Goal: Complete application form: Complete application form

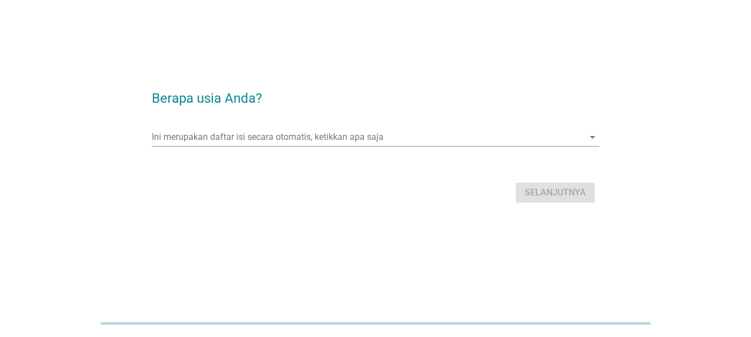
click at [410, 124] on div "Ini merupakan daftar isi secara otomatis, ketikkan apa saja arrow_drop_down" at bounding box center [375, 140] width 447 height 36
click at [398, 133] on input "Ini merupakan daftar isi secara otomatis, ketikkan apa saja" at bounding box center [368, 137] width 432 height 18
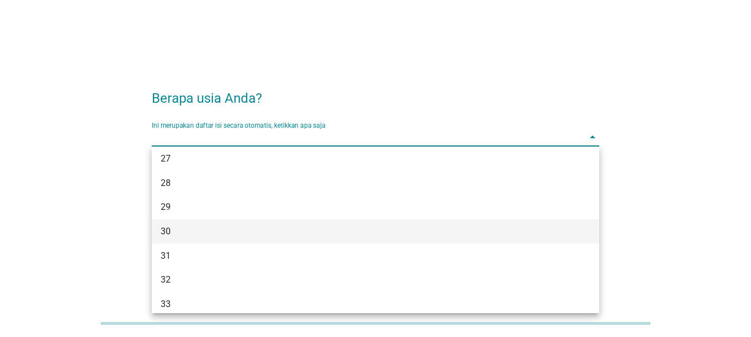
scroll to position [278, 0]
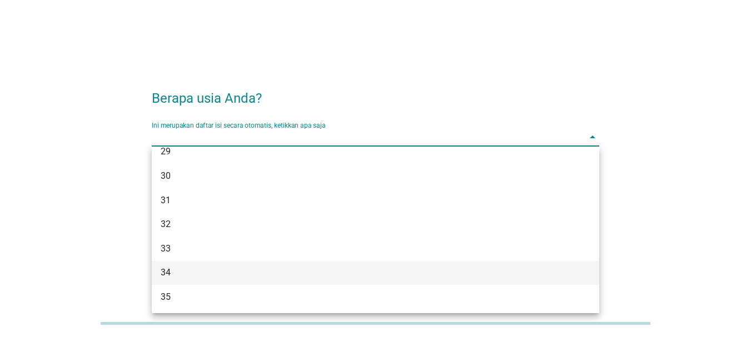
click at [228, 266] on div "34" at bounding box center [358, 272] width 394 height 13
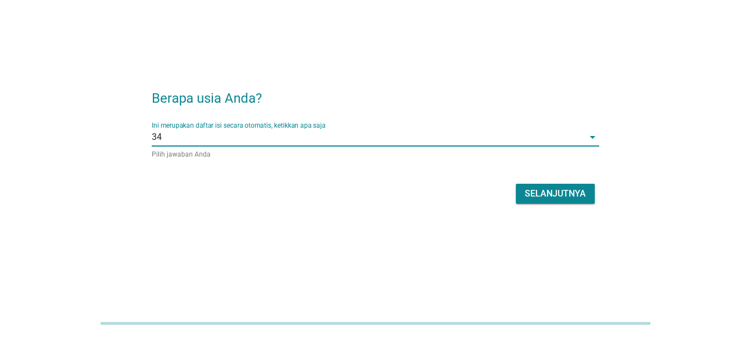
click at [560, 186] on button "Selanjutnya" at bounding box center [555, 194] width 79 height 20
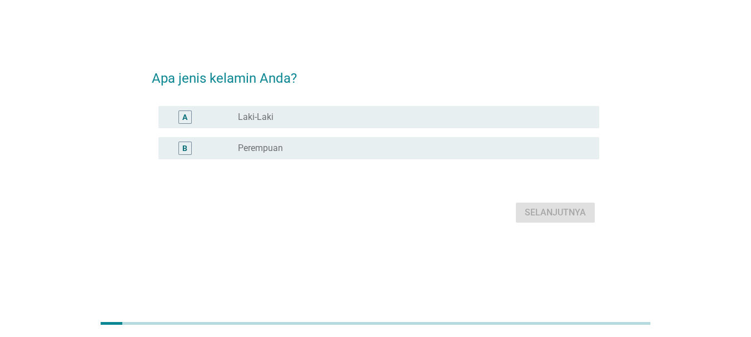
scroll to position [0, 0]
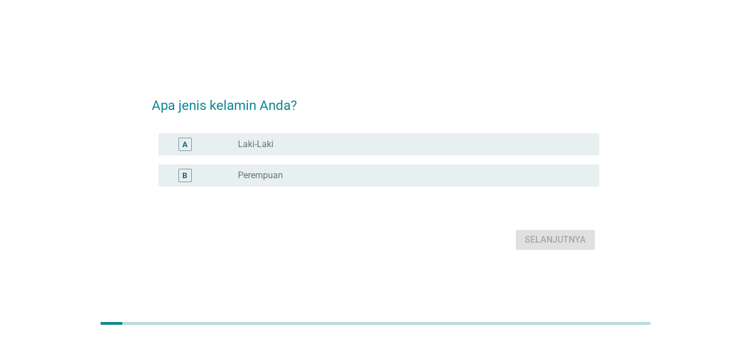
click at [337, 141] on div "radio_button_unchecked Laki-Laki" at bounding box center [409, 144] width 343 height 11
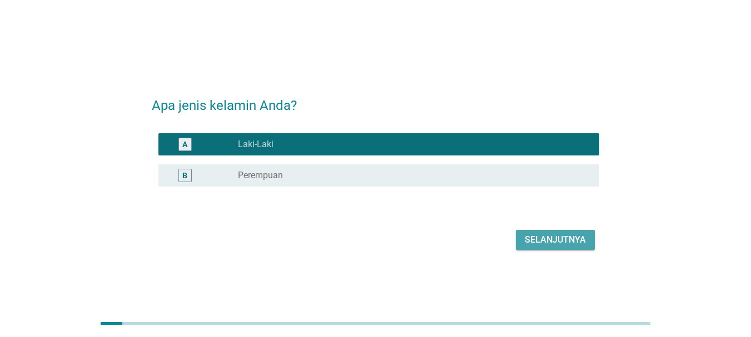
click at [534, 237] on div "Selanjutnya" at bounding box center [555, 239] width 61 height 13
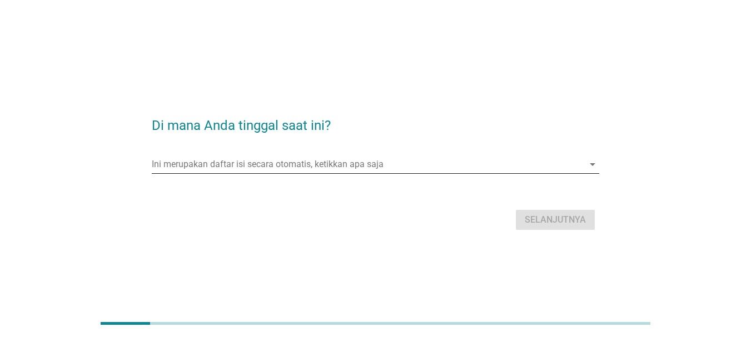
click at [376, 166] on input "Ini merupakan daftar isi secara otomatis, ketikkan apa saja" at bounding box center [368, 165] width 432 height 18
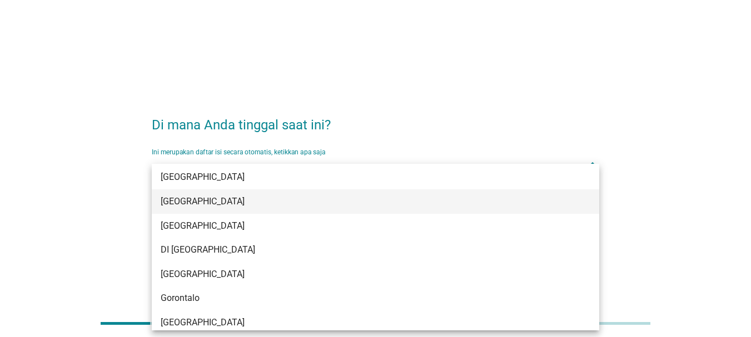
scroll to position [111, 0]
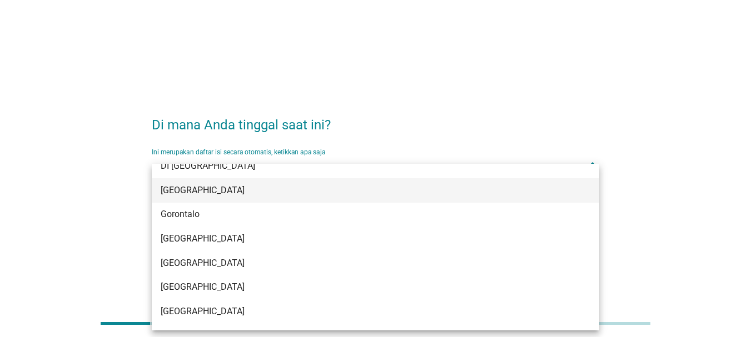
click at [203, 199] on div "[GEOGRAPHIC_DATA]" at bounding box center [375, 190] width 447 height 24
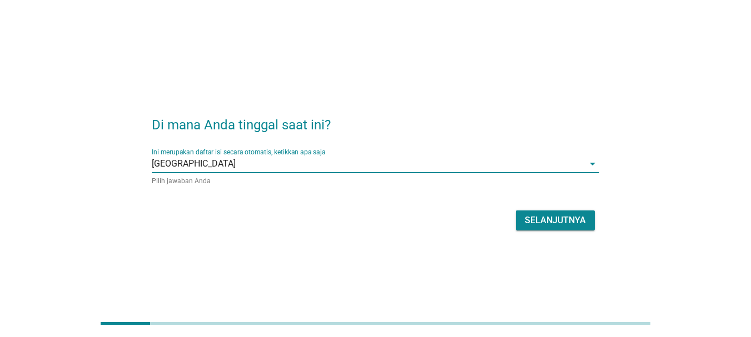
click at [542, 216] on div "Selanjutnya" at bounding box center [555, 220] width 61 height 13
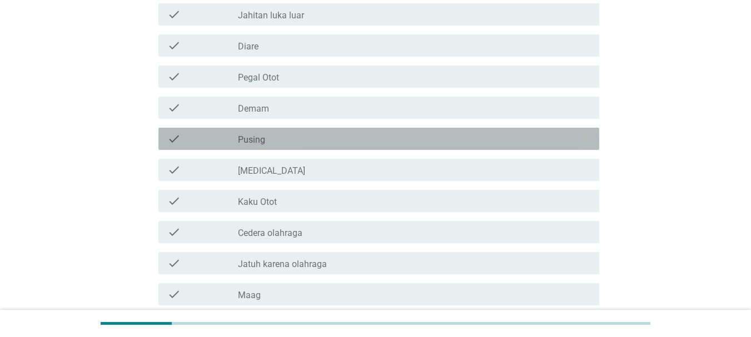
click at [262, 141] on label "Pusing" at bounding box center [251, 139] width 27 height 11
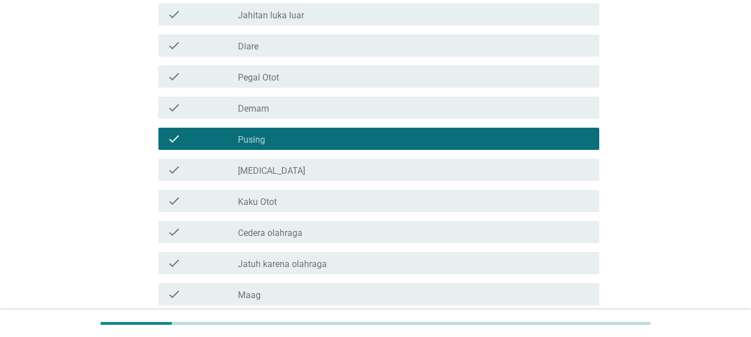
click at [266, 113] on label "Demam" at bounding box center [253, 108] width 31 height 11
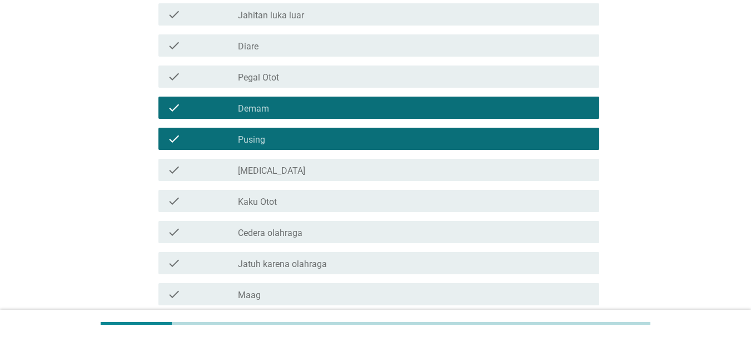
click at [272, 87] on div "check check_box_outline_blank Pegal Otot" at bounding box center [378, 77] width 441 height 22
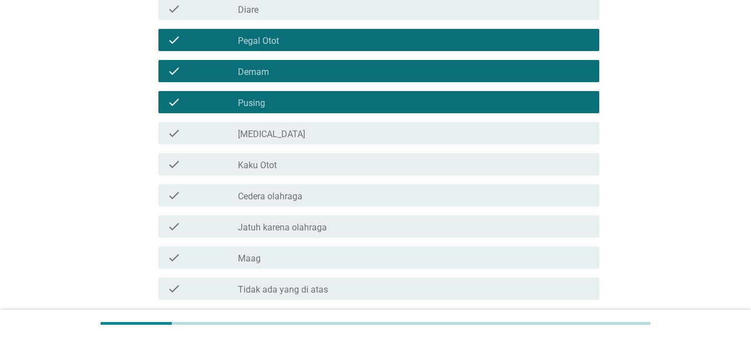
scroll to position [167, 0]
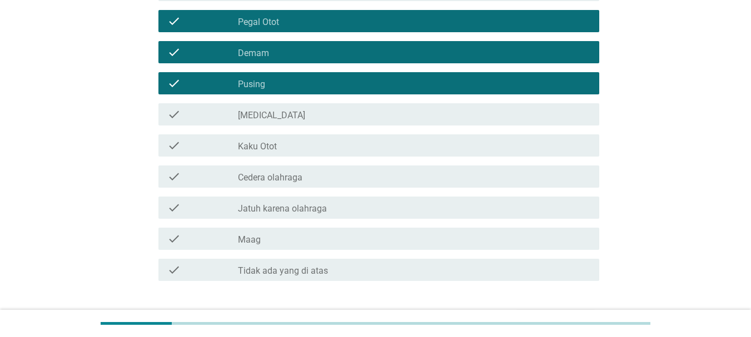
click at [298, 115] on div "check_box_outline_blank [MEDICAL_DATA]" at bounding box center [414, 114] width 352 height 13
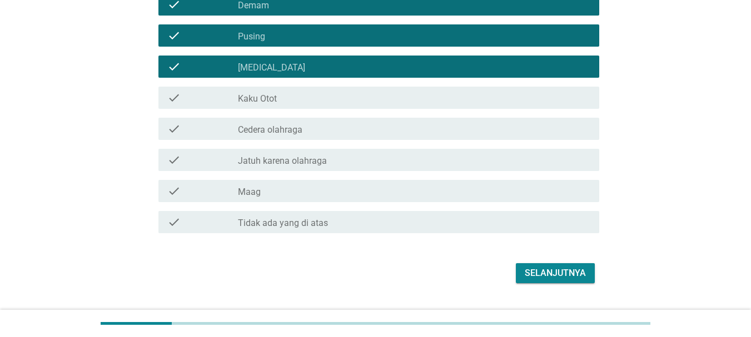
scroll to position [240, 0]
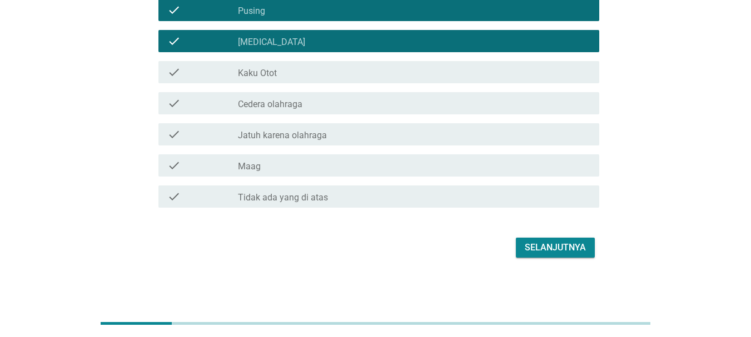
click at [532, 242] on div "Selanjutnya" at bounding box center [555, 247] width 61 height 13
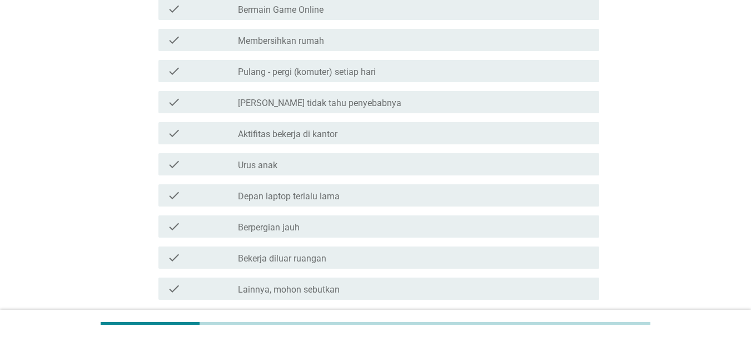
scroll to position [278, 0]
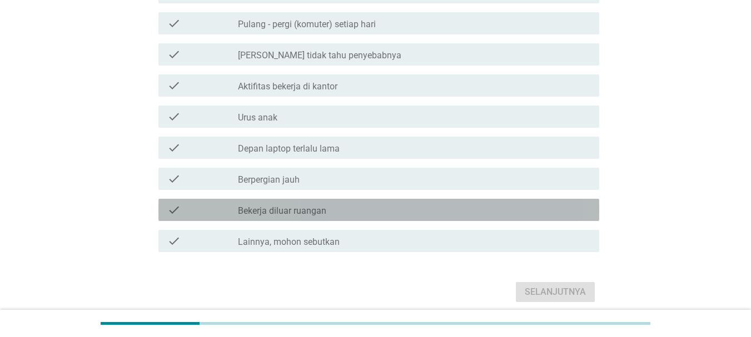
click at [287, 209] on label "Bekerja diluar ruangan" at bounding box center [282, 211] width 88 height 11
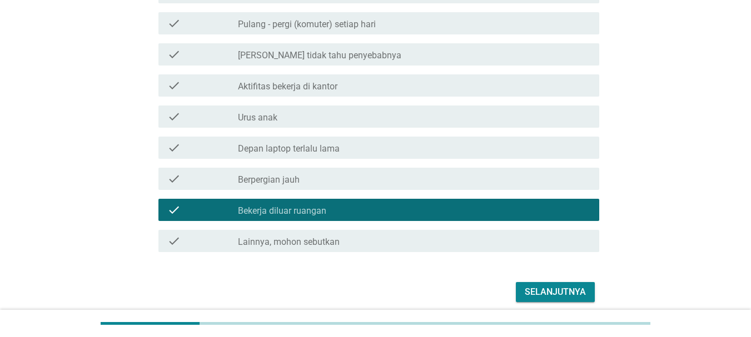
click at [540, 287] on div "Selanjutnya" at bounding box center [555, 292] width 61 height 13
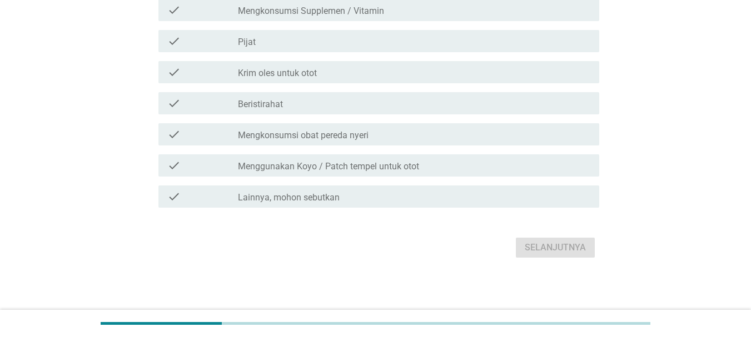
scroll to position [0, 0]
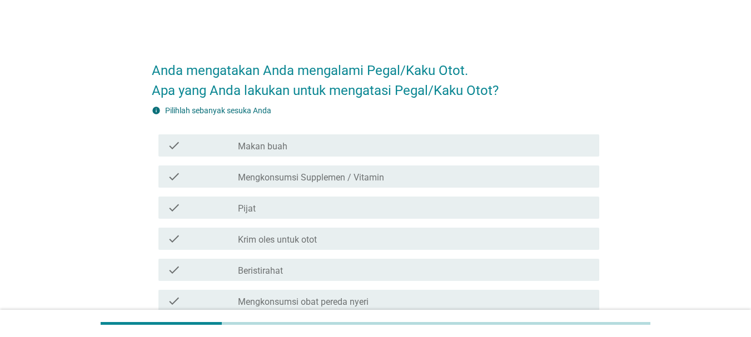
click at [363, 149] on div "check_box_outline_blank Makan buah" at bounding box center [414, 145] width 352 height 13
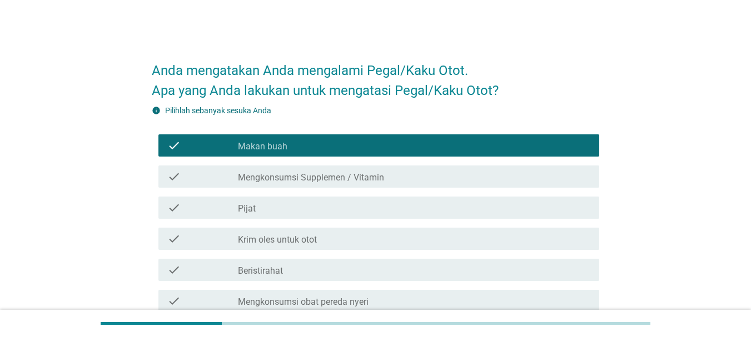
click at [362, 177] on label "Mengkonsumsi Supplemen / Vitamin" at bounding box center [311, 177] width 146 height 11
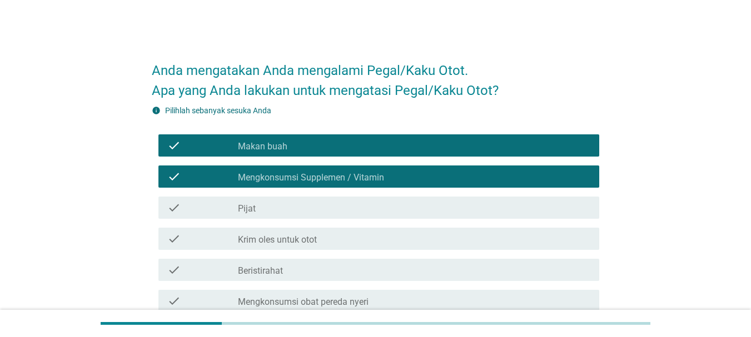
click at [356, 209] on div "check_box_outline_blank Pijat" at bounding box center [414, 207] width 352 height 13
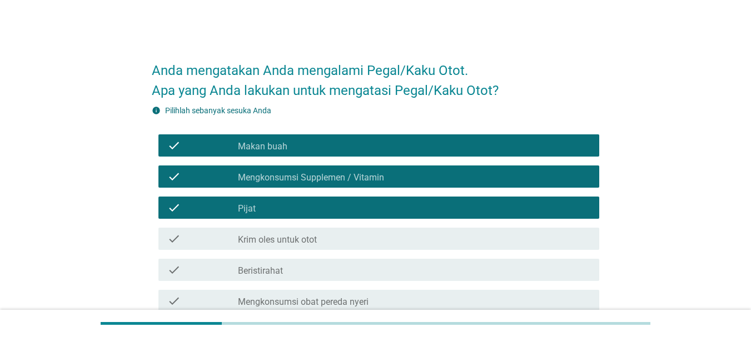
click at [349, 244] on div "check_box_outline_blank Krim oles untuk otot" at bounding box center [414, 238] width 352 height 13
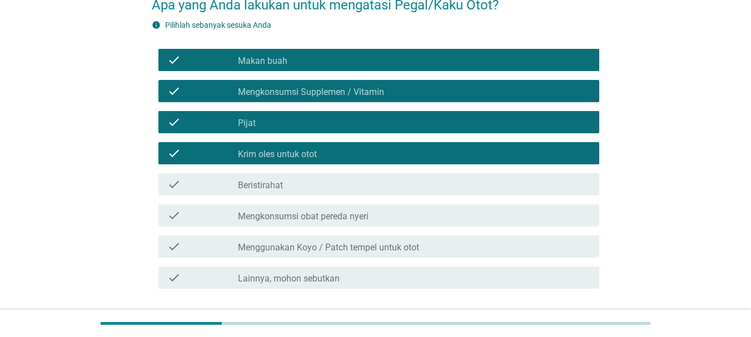
scroll to position [111, 0]
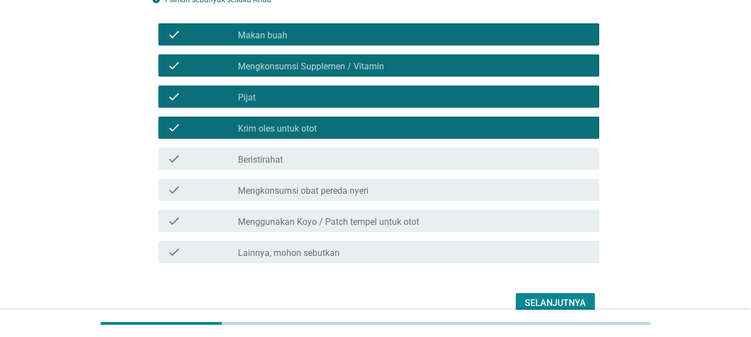
click at [315, 158] on div "check_box_outline_blank Beristirahat" at bounding box center [414, 158] width 352 height 13
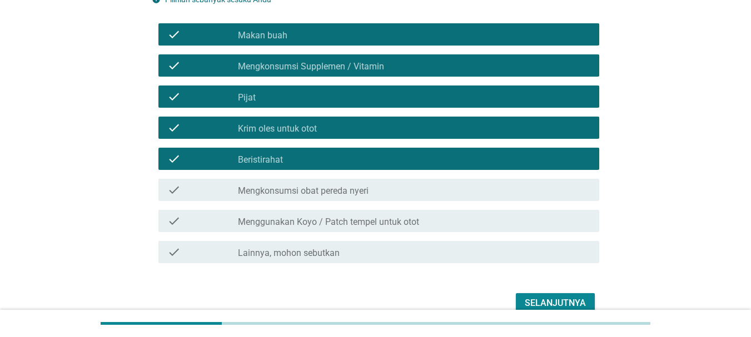
click at [400, 223] on label "Menggunakan Koyo / Patch tempel untuk otot" at bounding box center [328, 222] width 181 height 11
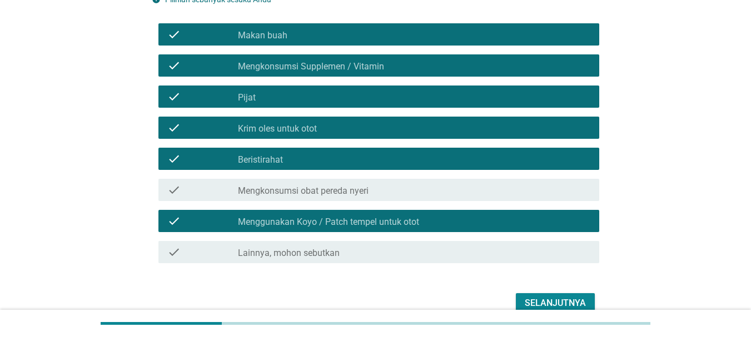
click at [559, 307] on div "Selanjutnya" at bounding box center [555, 303] width 61 height 13
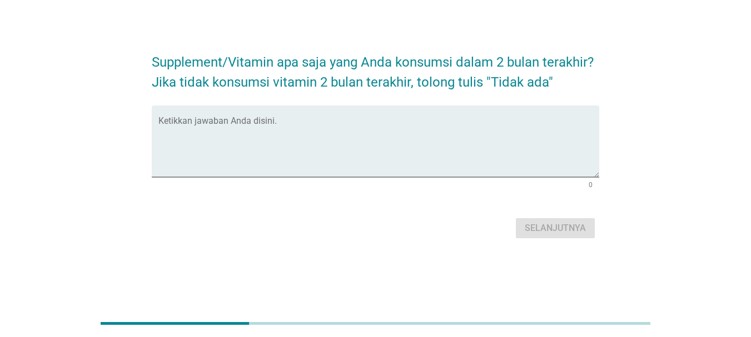
scroll to position [0, 0]
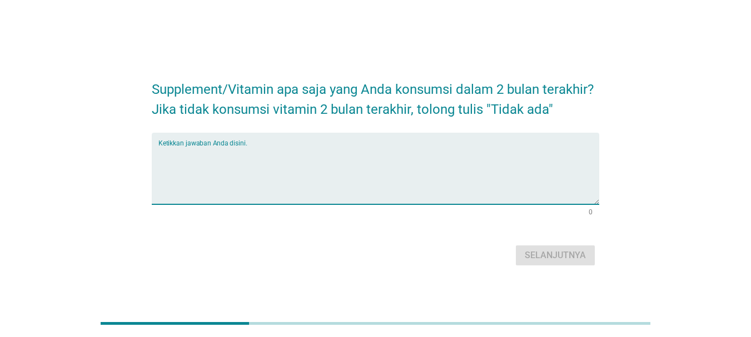
click at [386, 172] on textarea "Ketikkan jawaban Anda disini." at bounding box center [378, 175] width 441 height 58
type textarea "vitamin c"
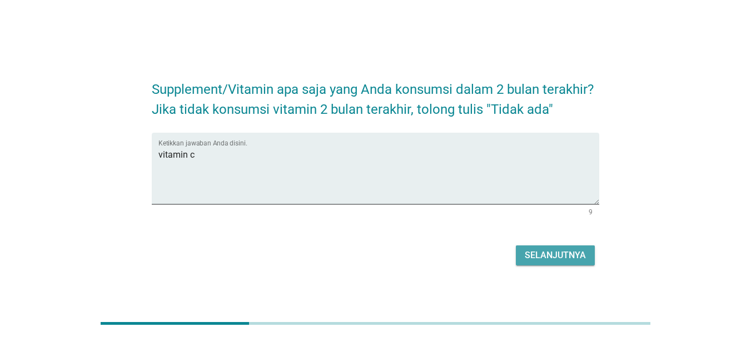
click at [543, 253] on div "Selanjutnya" at bounding box center [555, 255] width 61 height 13
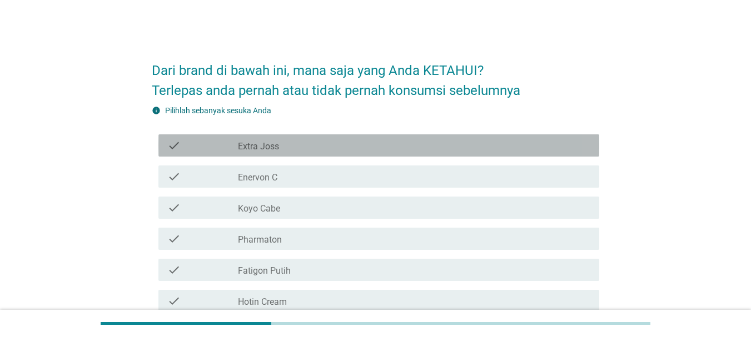
click at [414, 137] on div "check check_box_outline_blank Extra Joss" at bounding box center [378, 145] width 441 height 22
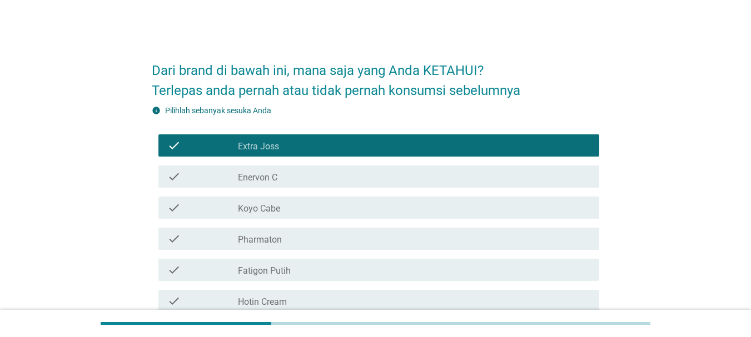
click at [385, 180] on div "check_box_outline_blank Enervon C" at bounding box center [414, 176] width 352 height 13
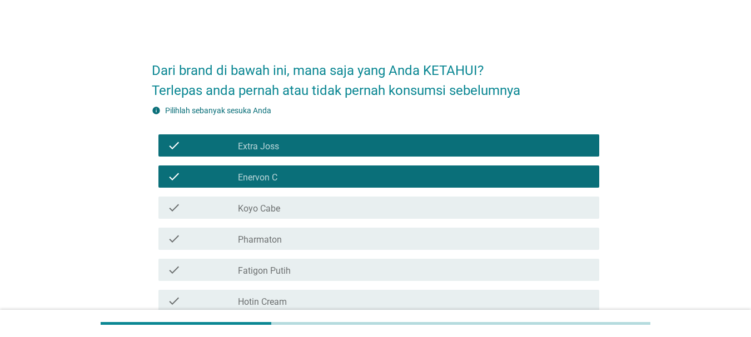
click at [373, 238] on div "check_box_outline_blank Pharmaton" at bounding box center [414, 238] width 352 height 13
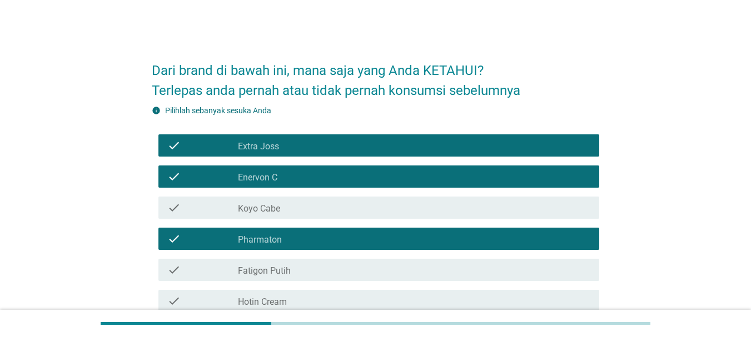
scroll to position [111, 0]
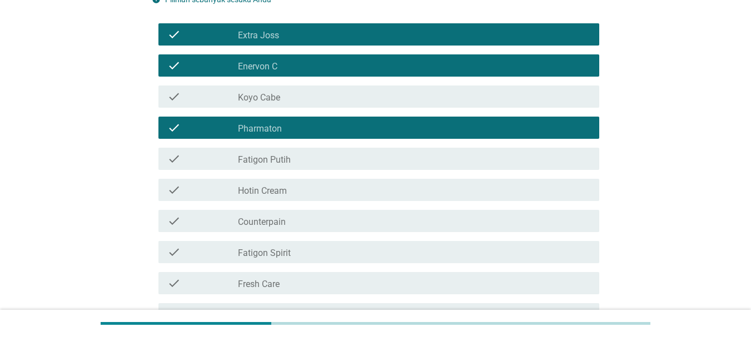
click at [356, 191] on div "check_box_outline_blank Hotin Cream" at bounding box center [414, 189] width 352 height 13
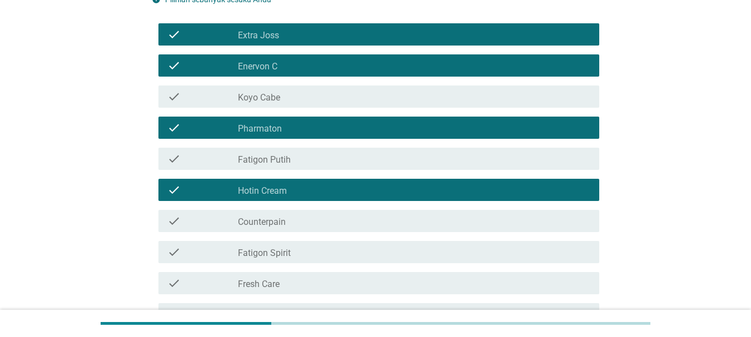
click at [356, 220] on div "check_box_outline_blank Counterpain" at bounding box center [414, 220] width 352 height 13
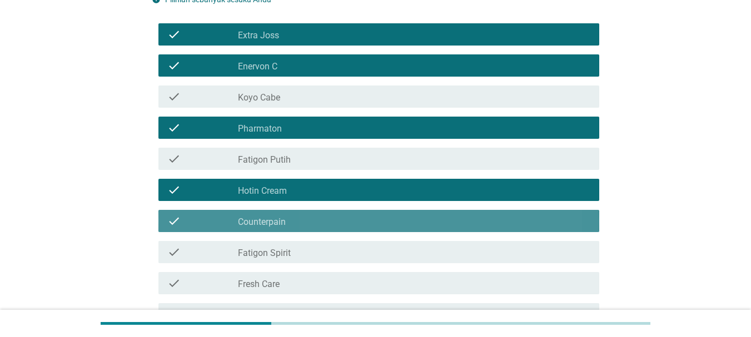
click at [362, 247] on div "check_box_outline_blank Fatigon Spirit" at bounding box center [414, 252] width 352 height 13
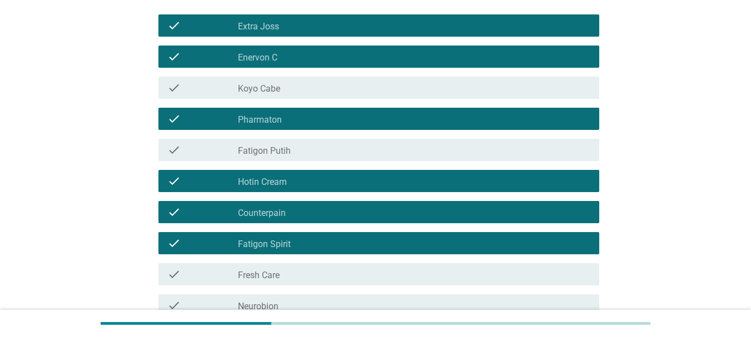
scroll to position [278, 0]
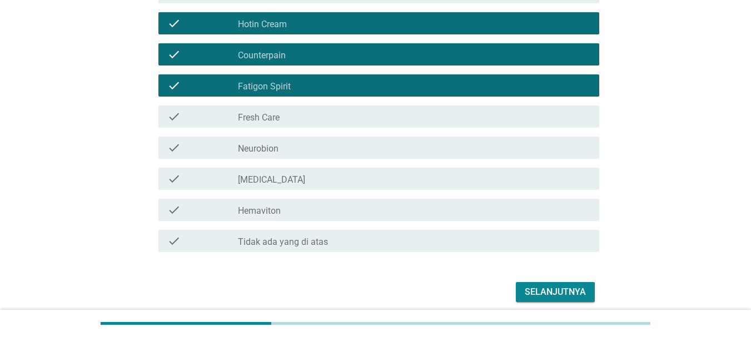
click at [361, 206] on div "check_box_outline_blank Hemaviton" at bounding box center [414, 209] width 352 height 13
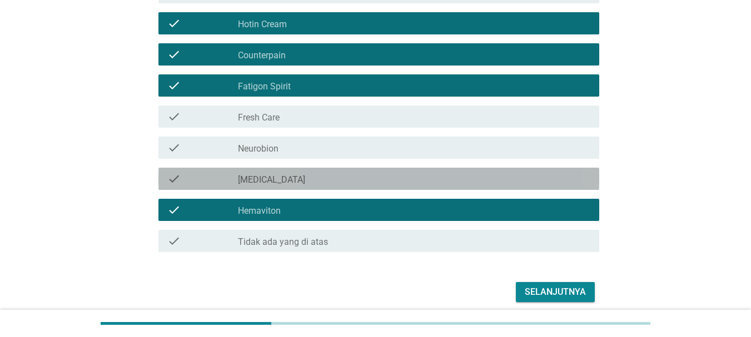
click at [370, 179] on div "check_box_outline_blank [MEDICAL_DATA]" at bounding box center [414, 178] width 352 height 13
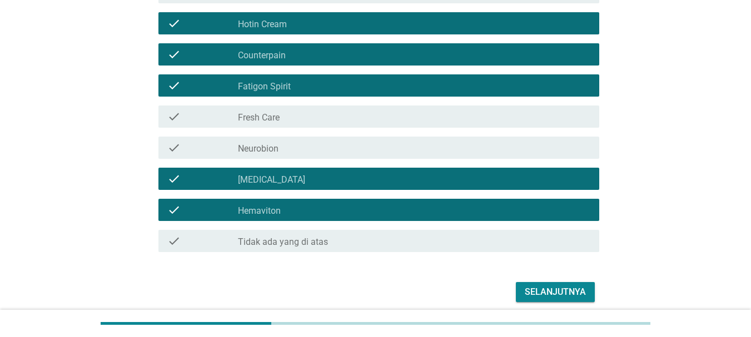
click at [513, 145] on div "check_box_outline_blank Neurobion" at bounding box center [414, 147] width 352 height 13
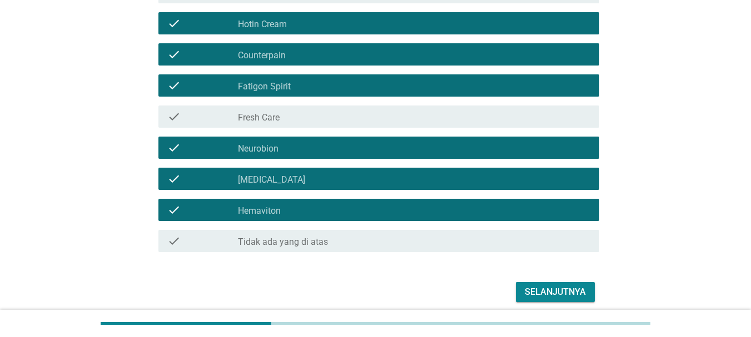
click at [501, 123] on div "check check_box_outline_blank Fresh Care" at bounding box center [378, 117] width 441 height 22
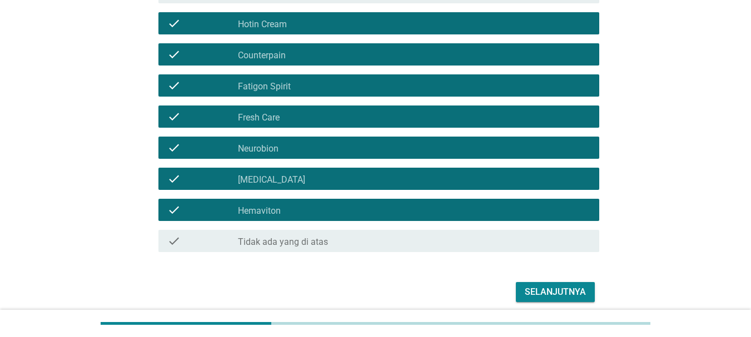
click at [547, 289] on div "Selanjutnya" at bounding box center [555, 292] width 61 height 13
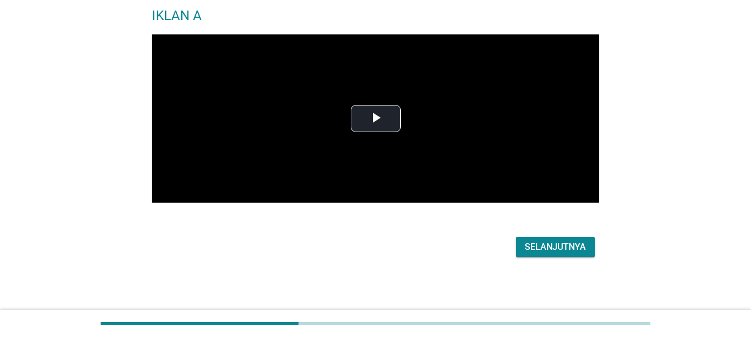
scroll to position [0, 0]
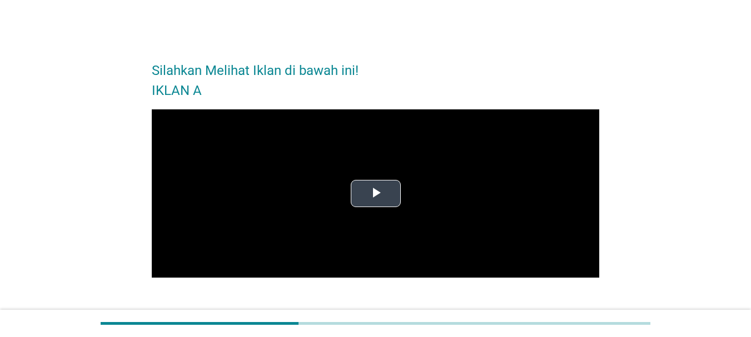
click at [376, 193] on span "Video Player" at bounding box center [376, 193] width 0 height 0
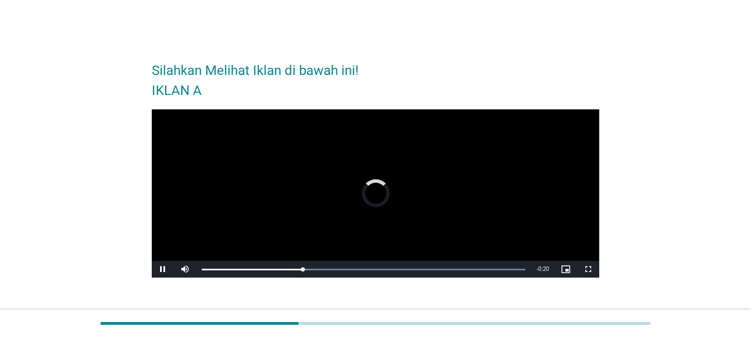
scroll to position [56, 0]
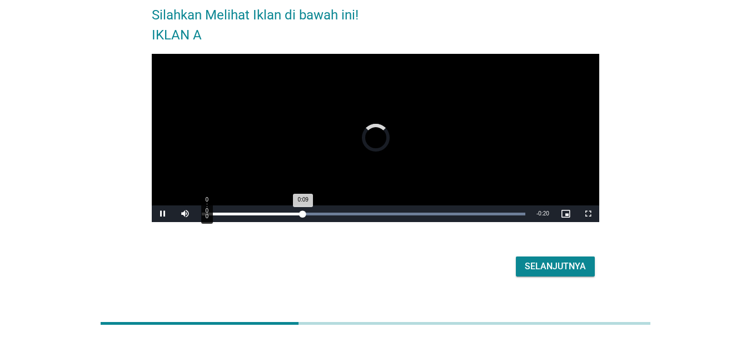
click at [206, 217] on div "Loaded : 100.00% 0:00 0:09" at bounding box center [363, 214] width 335 height 17
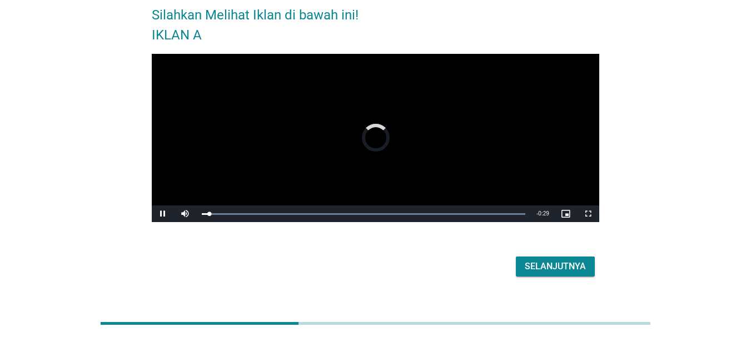
click at [547, 258] on button "Selanjutnya" at bounding box center [555, 267] width 79 height 20
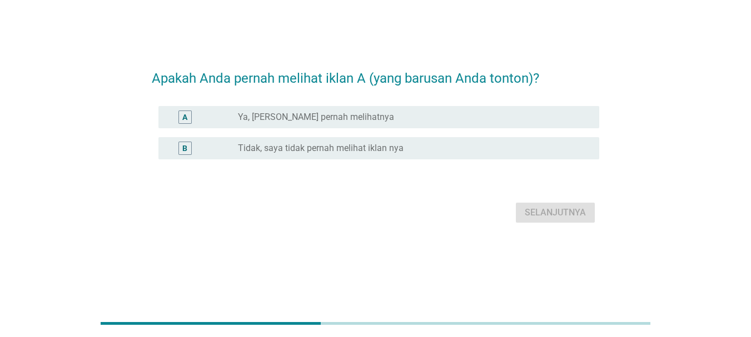
scroll to position [0, 0]
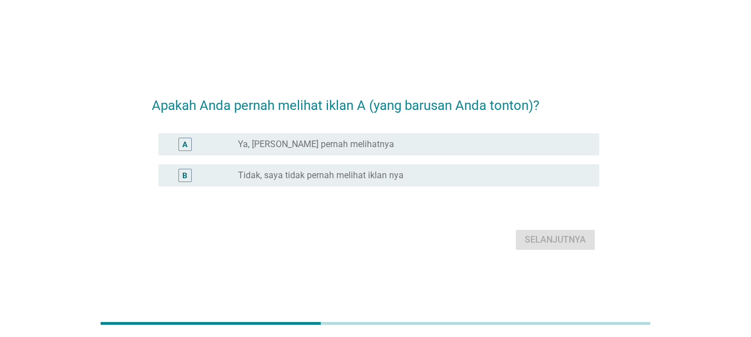
click at [311, 149] on label "Ya, [PERSON_NAME] pernah melihatnya" at bounding box center [316, 144] width 156 height 11
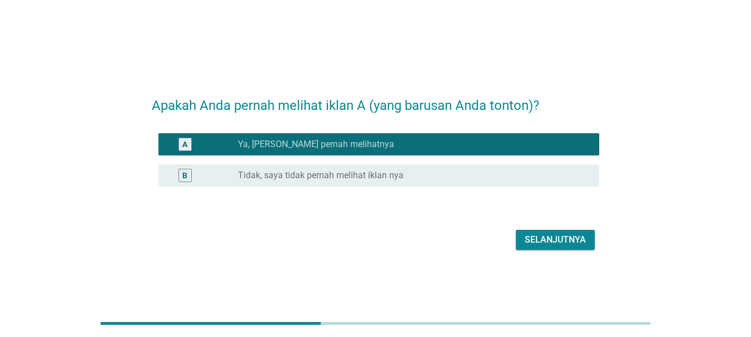
click at [343, 173] on label "Tidak, saya tidak pernah melihat iklan nya" at bounding box center [321, 175] width 166 height 11
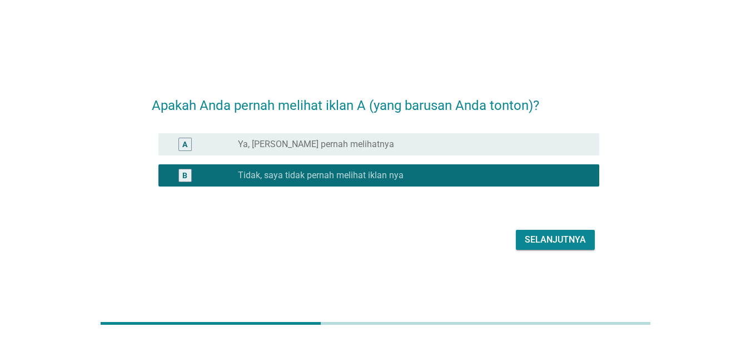
click at [565, 235] on div "Selanjutnya" at bounding box center [555, 239] width 61 height 13
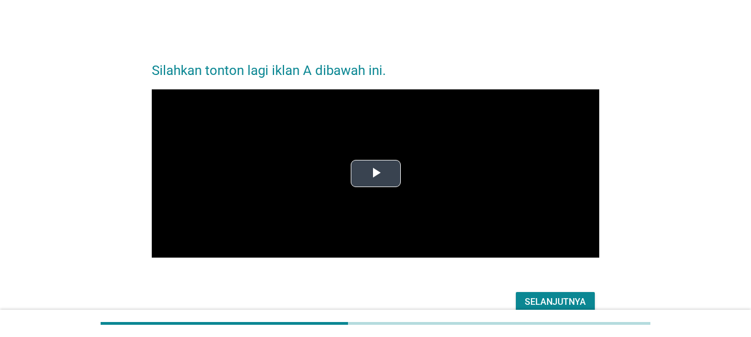
click at [376, 173] on span "Video Player" at bounding box center [376, 173] width 0 height 0
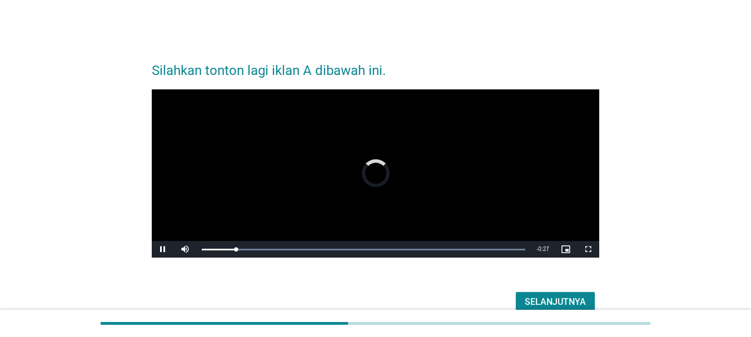
click at [537, 301] on div "Selanjutnya" at bounding box center [555, 302] width 61 height 13
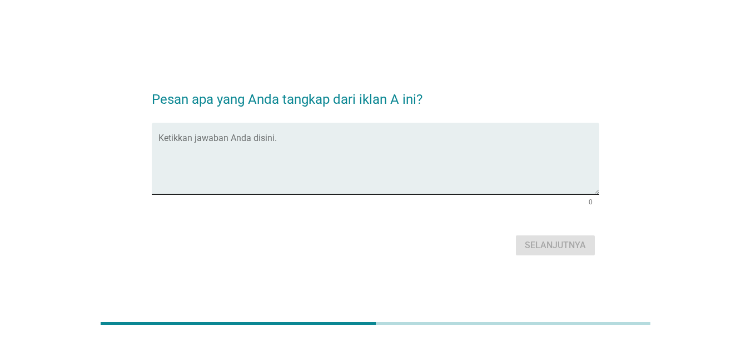
click at [316, 163] on textarea "Ketikkan jawaban Anda disini." at bounding box center [378, 165] width 441 height 58
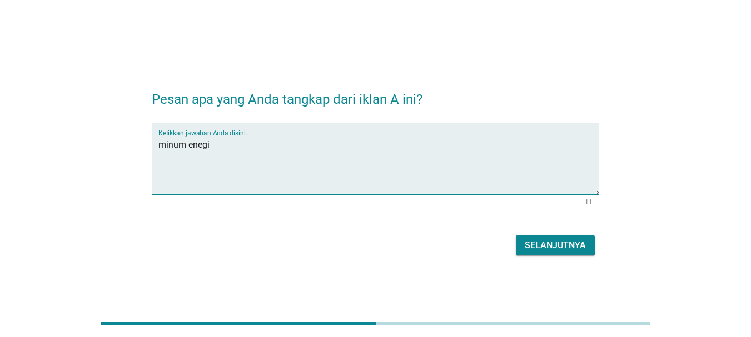
click at [184, 145] on textarea "minum enegi" at bounding box center [378, 165] width 441 height 58
click at [204, 144] on textarea "minuman enegi" at bounding box center [378, 165] width 441 height 58
click at [213, 144] on textarea "minuman enegi" at bounding box center [378, 165] width 441 height 58
type textarea "minuman energi"
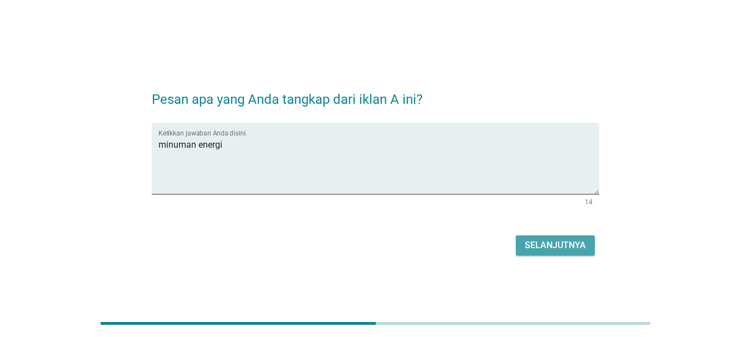
click at [530, 239] on div "Selanjutnya" at bounding box center [555, 245] width 61 height 13
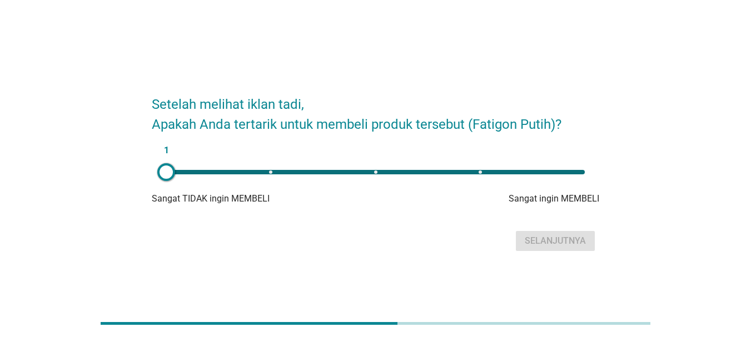
click at [390, 171] on div "1" at bounding box center [375, 172] width 418 height 4
type input "3"
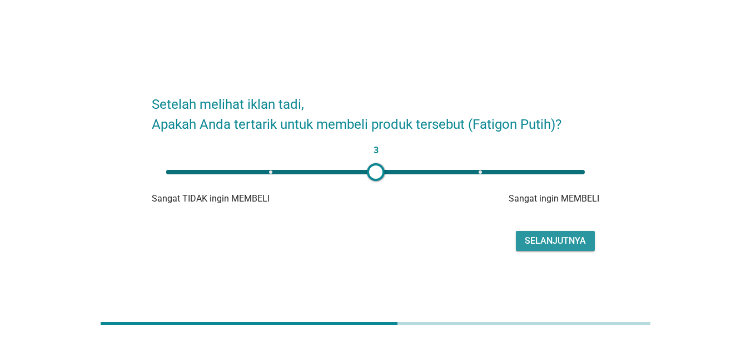
click at [528, 241] on div "Selanjutnya" at bounding box center [555, 240] width 61 height 13
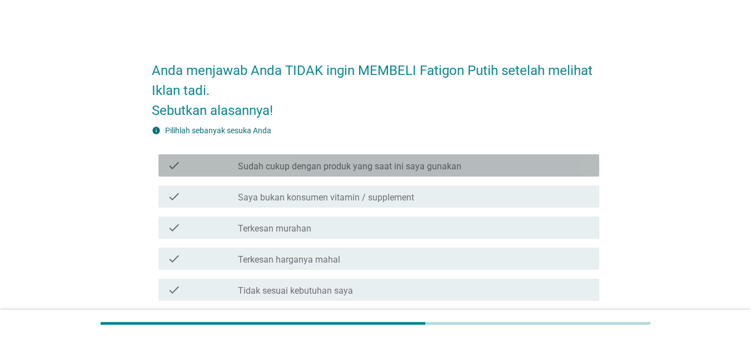
click at [345, 173] on div "check check_box_outline_blank Sudah cukup dengan produk yang saat ini saya guna…" at bounding box center [378, 165] width 441 height 22
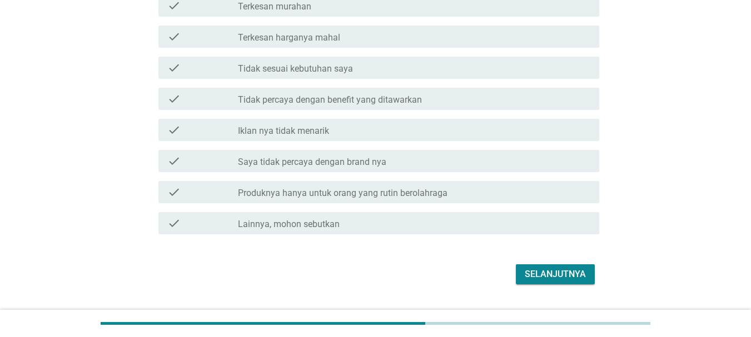
scroll to position [249, 0]
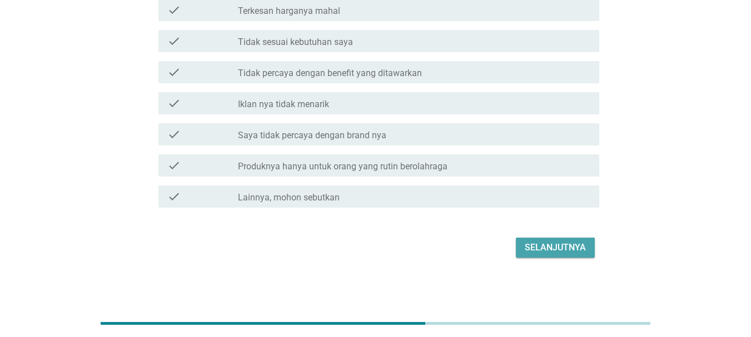
click at [538, 250] on div "Selanjutnya" at bounding box center [555, 247] width 61 height 13
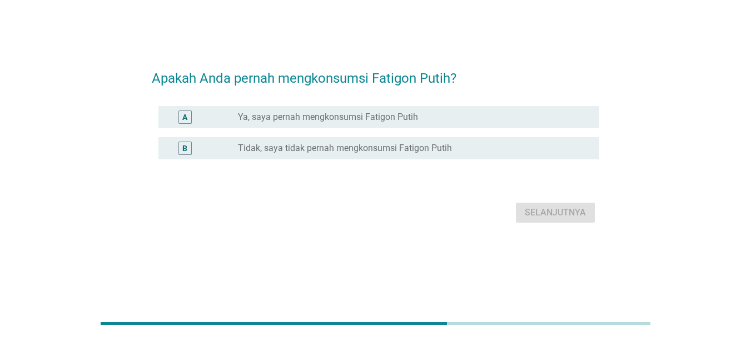
scroll to position [0, 0]
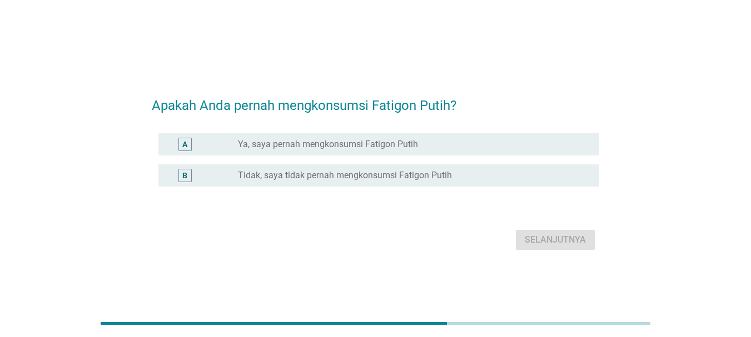
click at [383, 170] on label "Tidak, saya tidak pernah mengkonsumsi Fatigon Putih" at bounding box center [345, 175] width 214 height 11
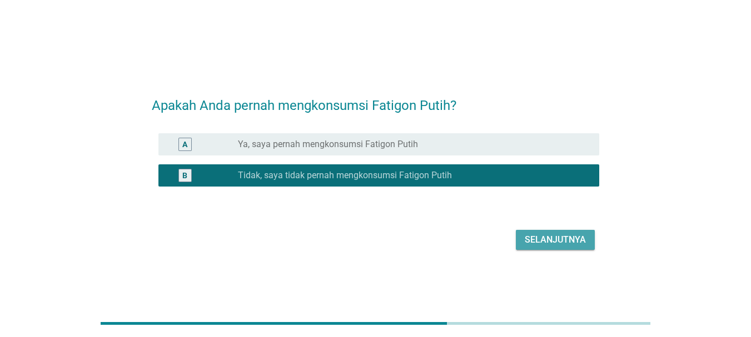
click at [568, 233] on div "Selanjutnya" at bounding box center [555, 239] width 61 height 13
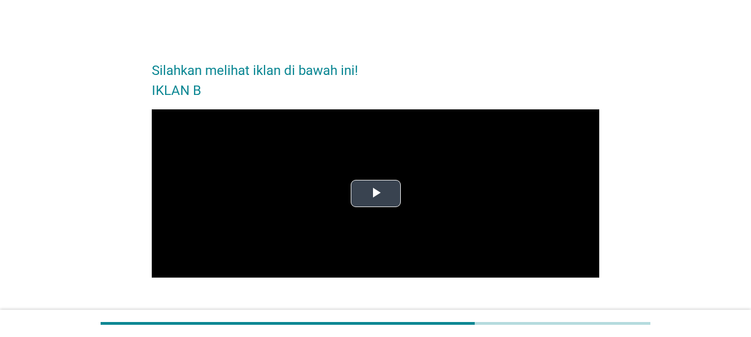
click at [376, 193] on span "Video Player" at bounding box center [376, 193] width 0 height 0
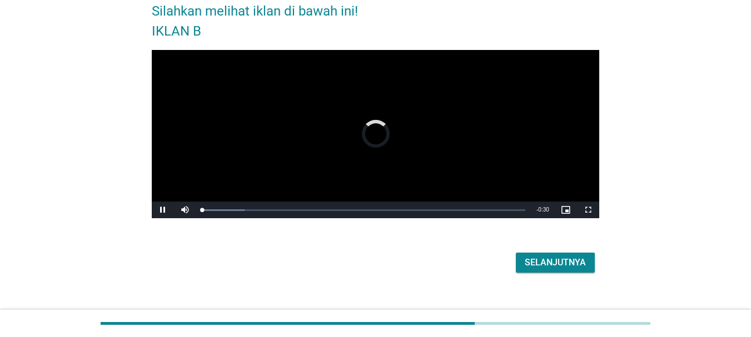
scroll to position [75, 0]
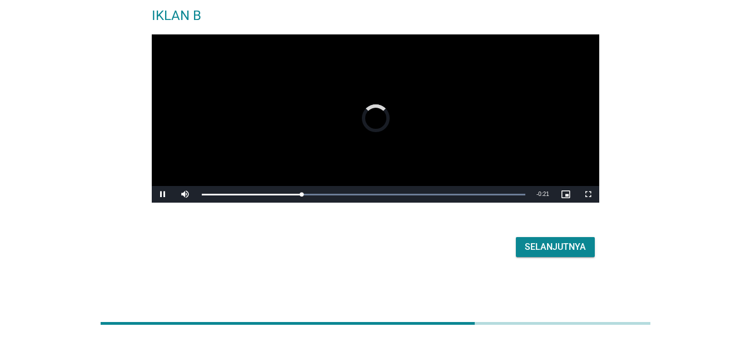
click at [543, 244] on div "Selanjutnya" at bounding box center [555, 247] width 61 height 13
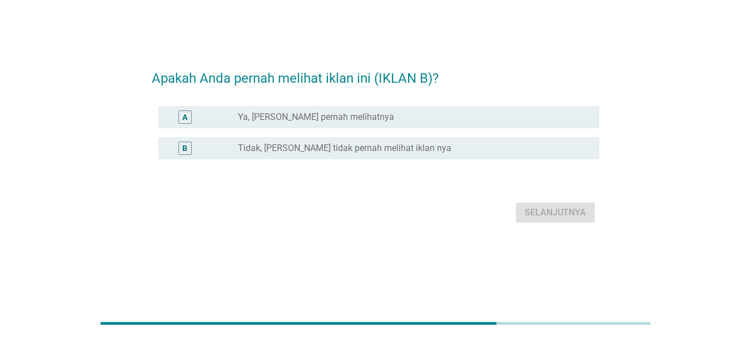
scroll to position [0, 0]
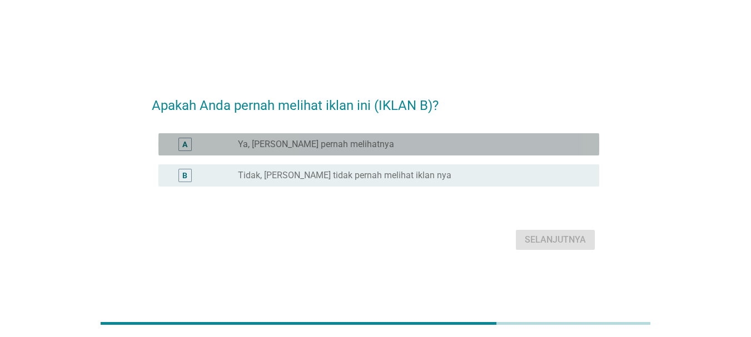
click at [314, 147] on label "Ya, [PERSON_NAME] pernah melihatnya" at bounding box center [316, 144] width 156 height 11
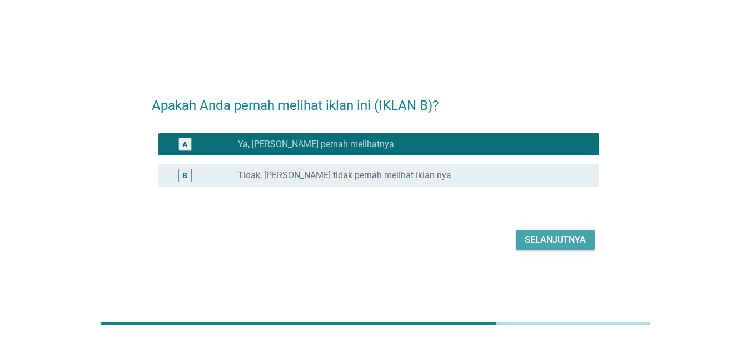
click at [558, 232] on button "Selanjutnya" at bounding box center [555, 240] width 79 height 20
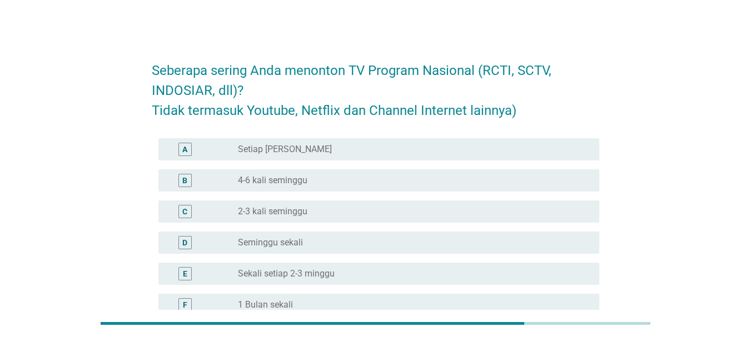
click at [224, 208] on div "C" at bounding box center [202, 211] width 71 height 13
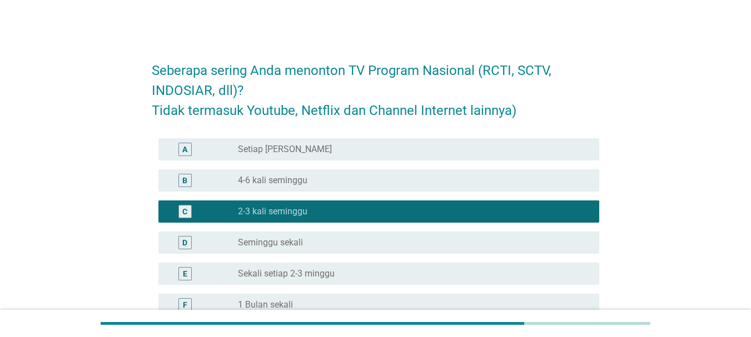
click at [258, 175] on label "4-6 kali seminggu" at bounding box center [272, 180] width 69 height 11
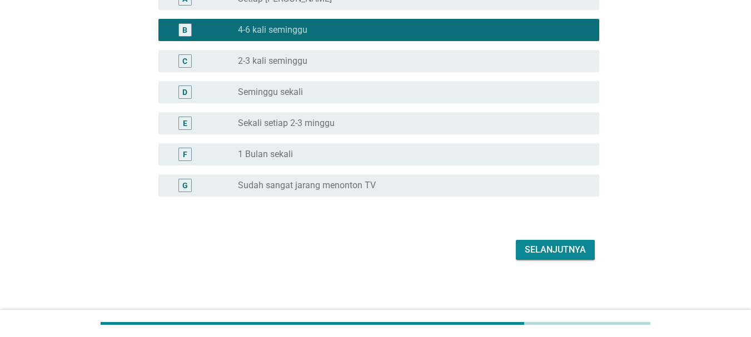
scroll to position [153, 0]
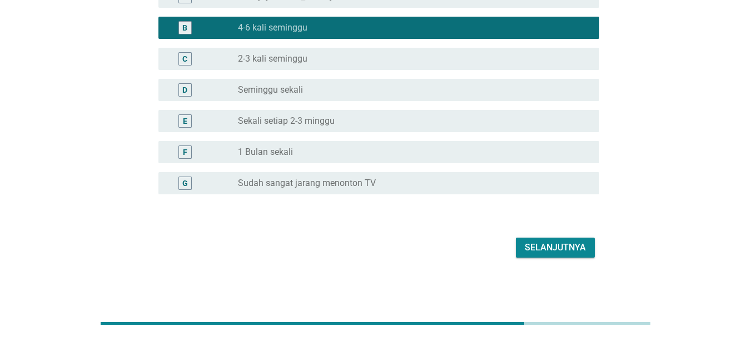
click at [525, 247] on div "Selanjutnya" at bounding box center [555, 247] width 61 height 13
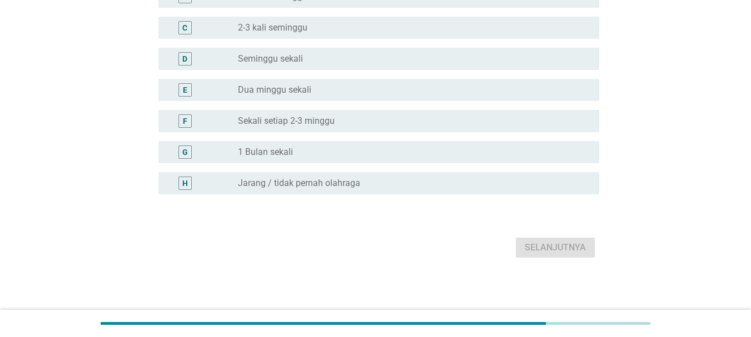
scroll to position [0, 0]
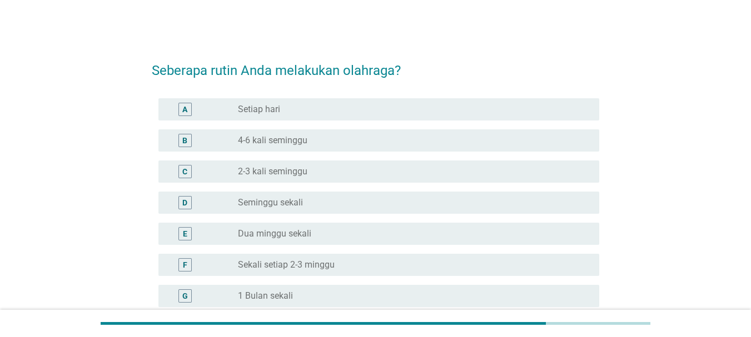
click at [297, 172] on label "2-3 kali seminggu" at bounding box center [272, 171] width 69 height 11
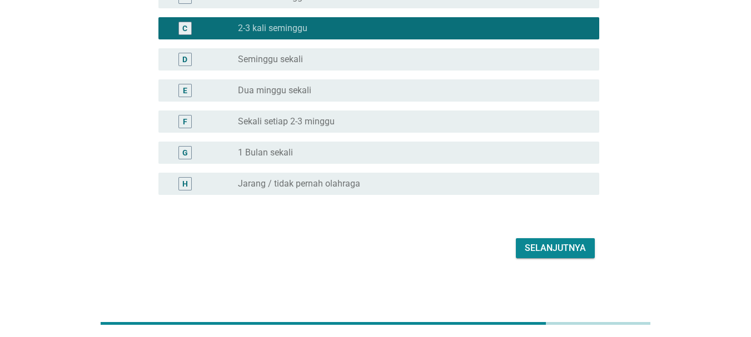
scroll to position [144, 0]
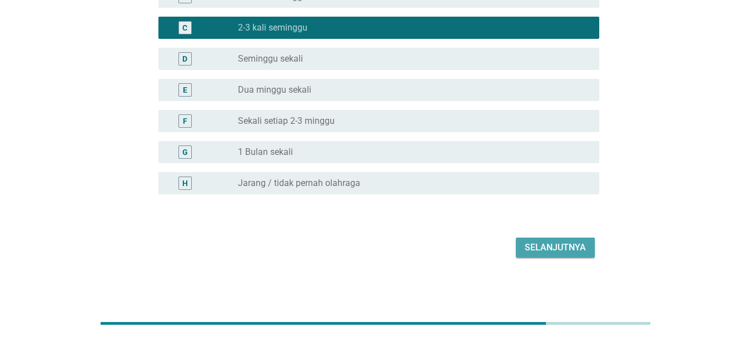
click at [532, 250] on div "Selanjutnya" at bounding box center [555, 247] width 61 height 13
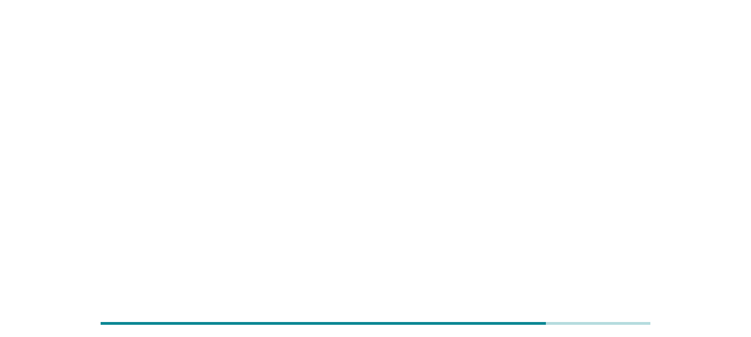
scroll to position [0, 0]
